Goal: Find contact information: Find contact information

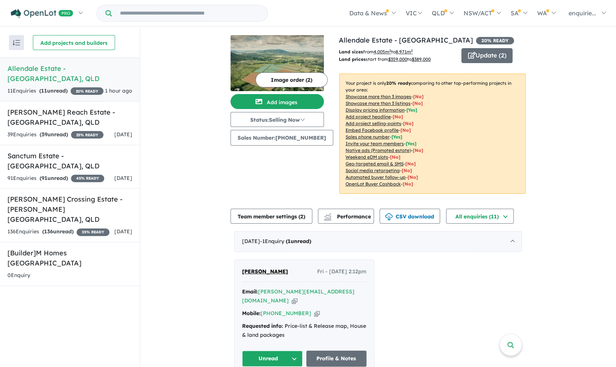
drag, startPoint x: 286, startPoint y: 268, endPoint x: 239, endPoint y: 266, distance: 47.4
click at [239, 266] on div "[PERSON_NAME] Fri - [DATE] 2:12pm Email: [PERSON_NAME][EMAIL_ADDRESS][DOMAIN_NA…" at bounding box center [303, 317] width 139 height 115
copy span "[PERSON_NAME]"
click at [314, 309] on icon "button" at bounding box center [317, 313] width 6 height 8
copy span "[PERSON_NAME]"
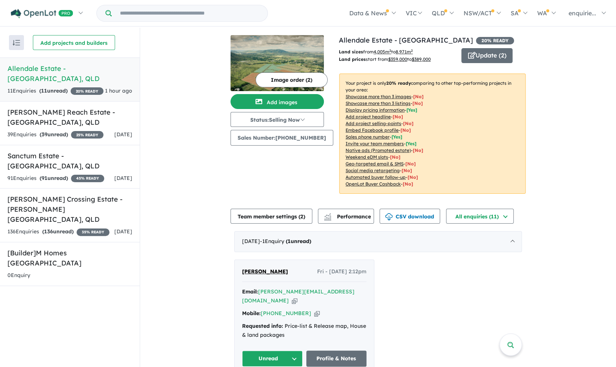
click at [297, 297] on icon "button" at bounding box center [295, 301] width 6 height 8
copy span "[PERSON_NAME]"
click at [345, 351] on link "Profile & Notes" at bounding box center [336, 359] width 60 height 16
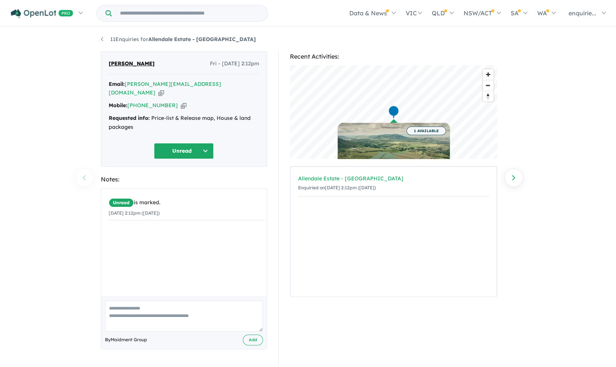
click at [406, 181] on div "Allendale Estate - [GEOGRAPHIC_DATA]" at bounding box center [393, 178] width 191 height 9
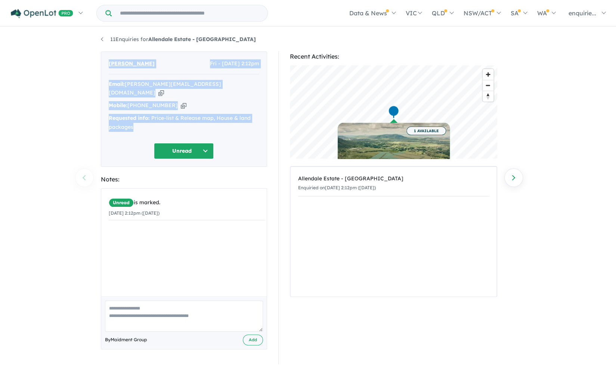
drag, startPoint x: 217, startPoint y: 115, endPoint x: 91, endPoint y: 69, distance: 133.7
click at [91, 69] on div "11 Enquiries for Allendale Estate - Alligator Creek Previous enquiry Next enqui…" at bounding box center [308, 198] width 616 height 340
copy div "Hendrik Oliever Fri - 10/10/2025, 2:12pm Email: hendrik.oliever@gmail.com Copie…"
click at [226, 101] on div "Mobile: +61 433 893 861 Copied!" at bounding box center [184, 105] width 150 height 9
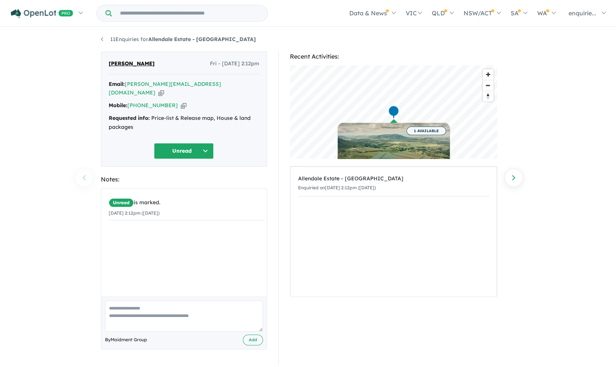
scroll to position [1, 0]
